Goal: Task Accomplishment & Management: Use online tool/utility

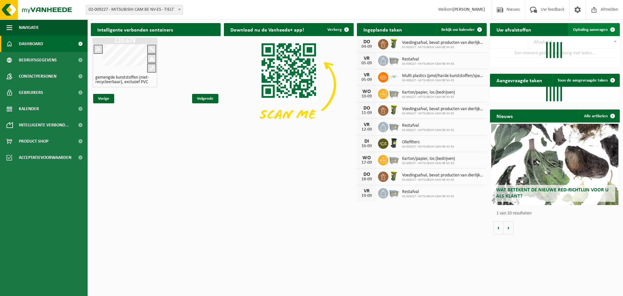
click at [583, 31] on span "Ophaling aanvragen" at bounding box center [590, 30] width 35 height 4
click at [579, 30] on span "Ophaling aanvragen" at bounding box center [590, 30] width 35 height 4
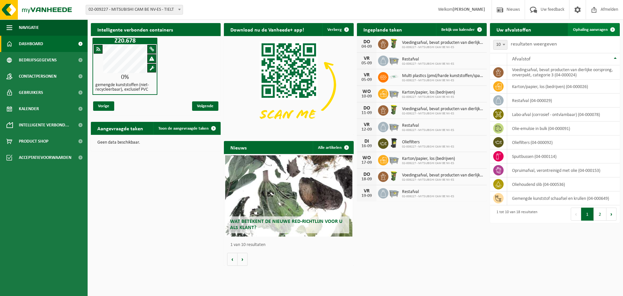
click at [590, 31] on span "Ophaling aanvragen" at bounding box center [590, 30] width 35 height 4
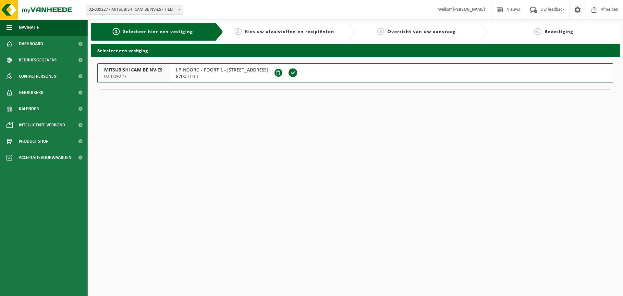
click at [203, 71] on span "I.P. NOORD - POORT 1 - SZAMOTULYSTRAAT 14" at bounding box center [222, 70] width 92 height 6
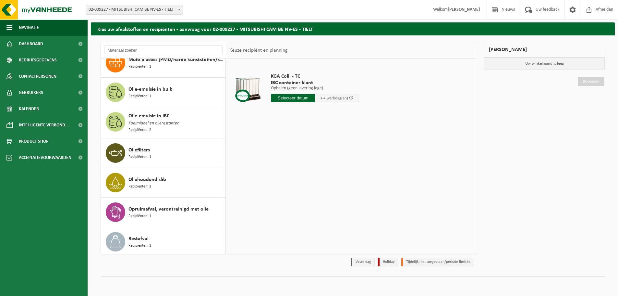
scroll to position [181, 0]
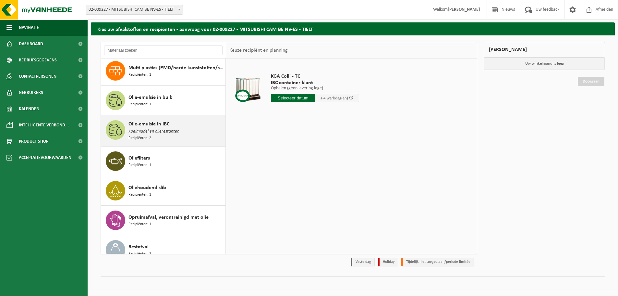
click at [150, 129] on span "Koelmiddel en olierestanten" at bounding box center [153, 131] width 51 height 7
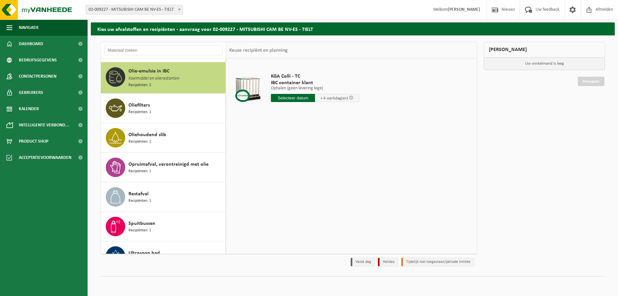
scroll to position [237, 0]
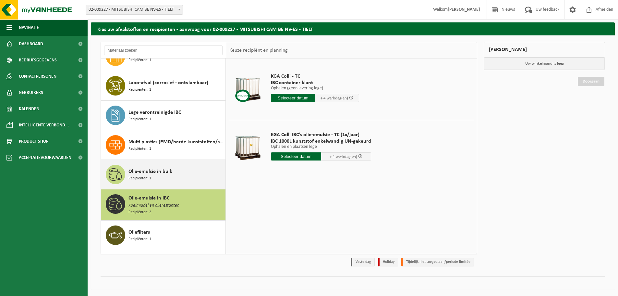
click at [132, 177] on span "Recipiënten: 1" at bounding box center [139, 178] width 23 height 6
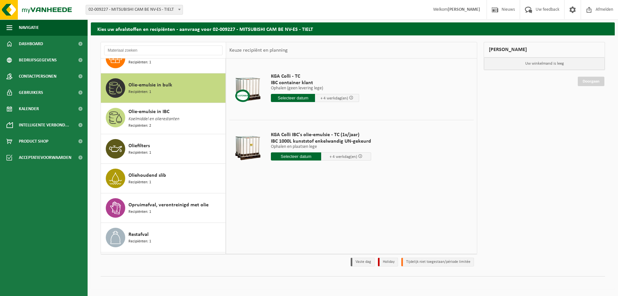
scroll to position [207, 0]
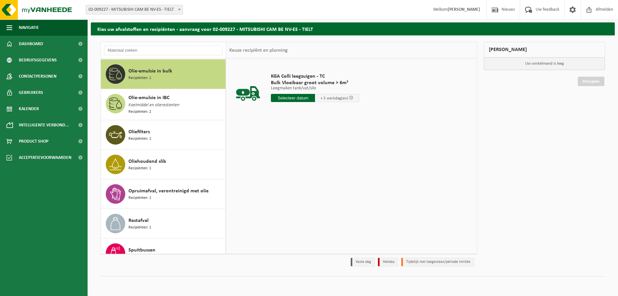
click at [289, 97] on input "text" at bounding box center [293, 98] width 44 height 8
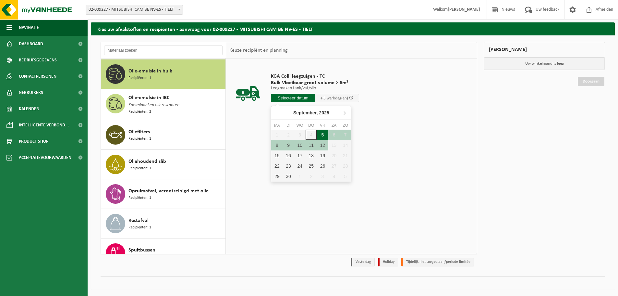
click at [322, 135] on div "5" at bounding box center [322, 134] width 11 height 10
type input "Van [DATE]"
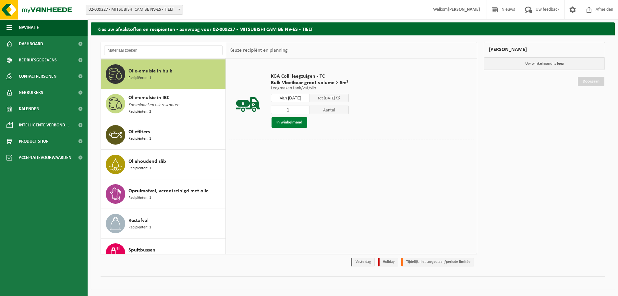
click at [283, 118] on button "In winkelmand" at bounding box center [290, 122] width 36 height 10
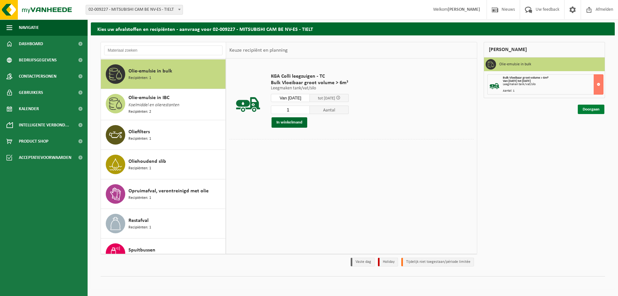
click at [594, 112] on link "Doorgaan" at bounding box center [591, 108] width 27 height 9
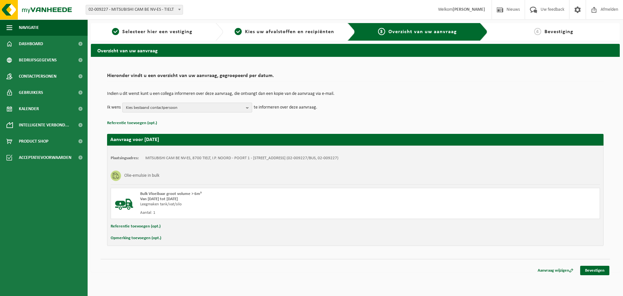
click at [221, 108] on span "Kies bestaand contactpersoon" at bounding box center [184, 108] width 117 height 10
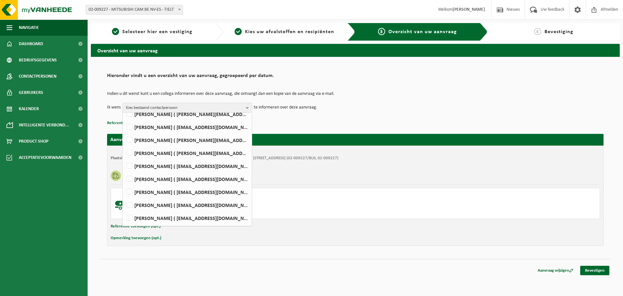
scroll to position [97, 0]
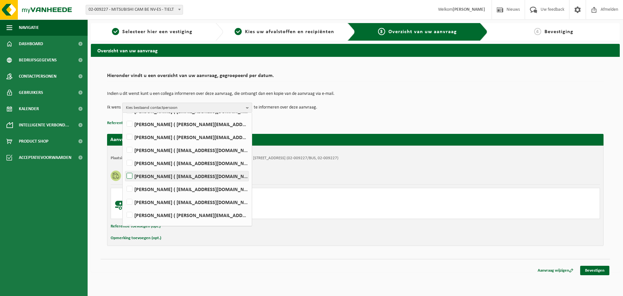
click at [180, 177] on label "Bart Van Quaethem ( bart.van-quaethem@mcgc.com )" at bounding box center [186, 176] width 123 height 10
click at [124, 168] on input "Bart Van Quaethem ( bart.van-quaethem@mcgc.com )" at bounding box center [124, 167] width 0 height 0
checkbox input "true"
click at [136, 202] on label "Brent Vanderbeken ( brent.vanderbeken@mcgc.com )" at bounding box center [186, 202] width 123 height 10
click at [124, 194] on input "Brent Vanderbeken ( brent.vanderbeken@mcgc.com )" at bounding box center [124, 193] width 0 height 0
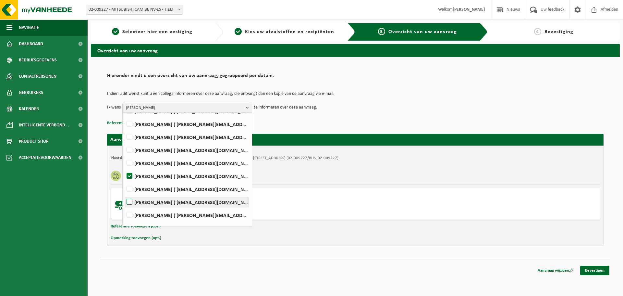
checkbox input "true"
click at [593, 268] on link "Bevestigen" at bounding box center [594, 269] width 29 height 9
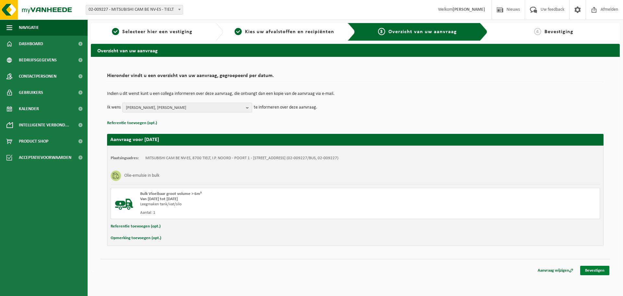
click at [586, 268] on link "Bevestigen" at bounding box center [594, 269] width 29 height 9
